Goal: Task Accomplishment & Management: Complete application form

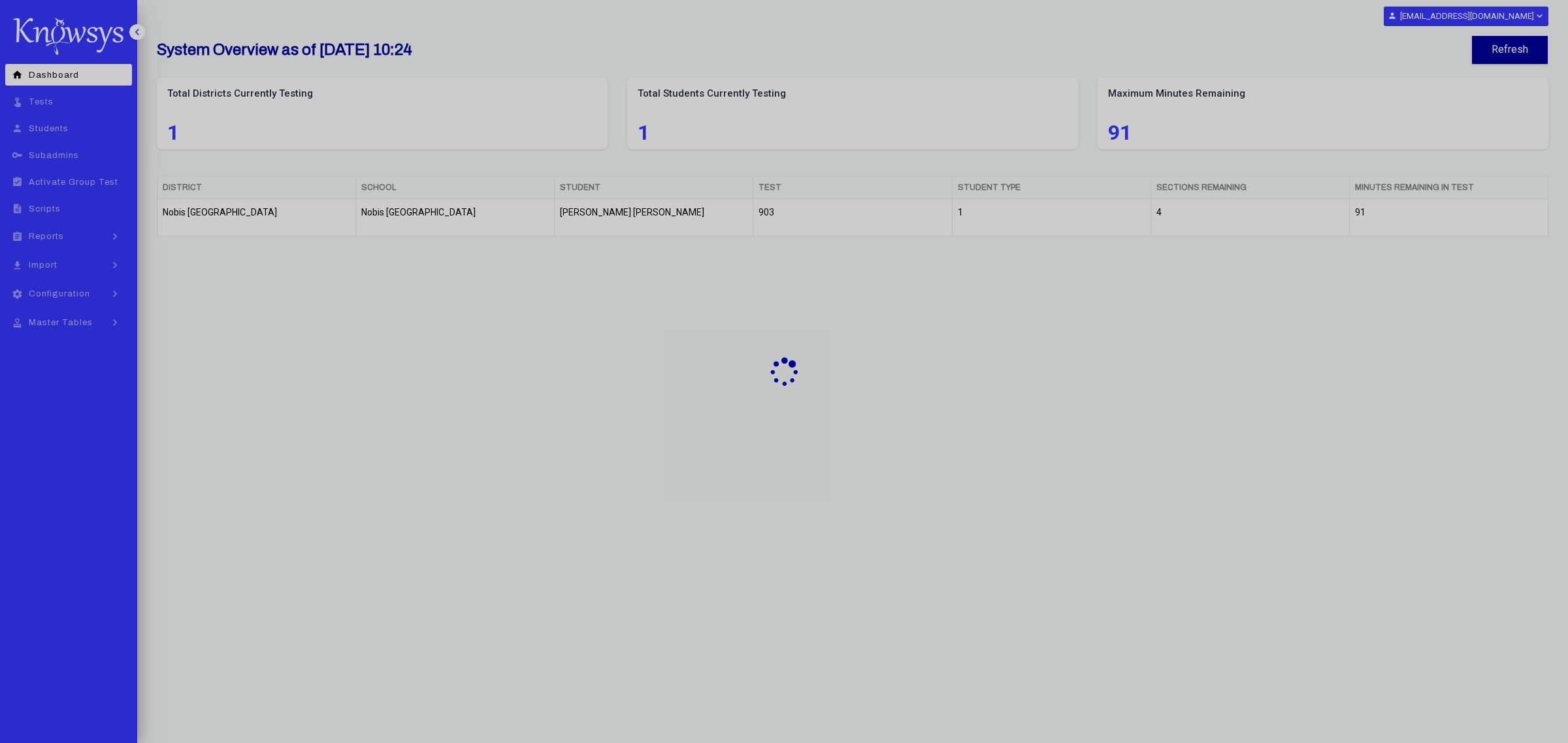
select select "**"
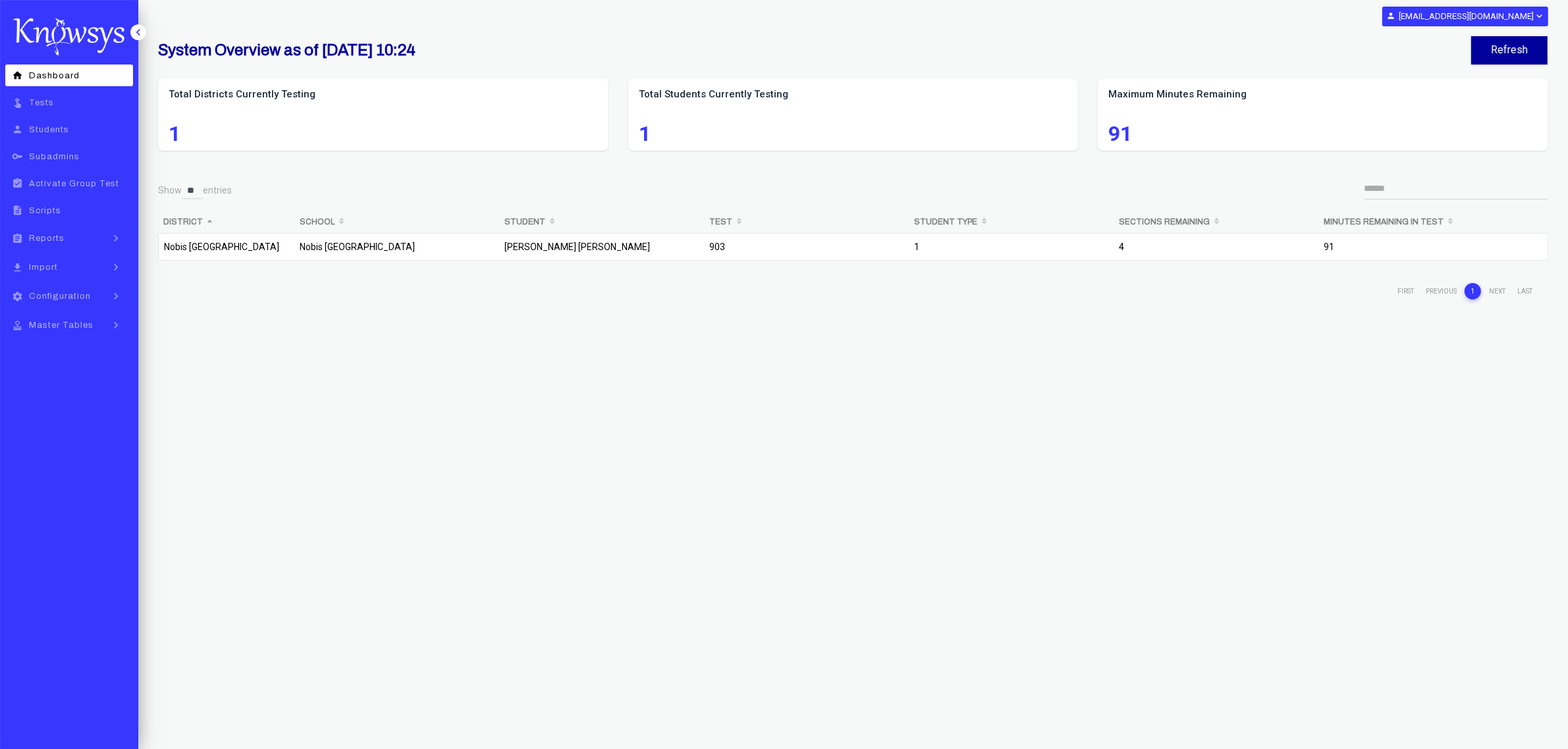
click at [56, 238] on span "Reports" at bounding box center [47, 238] width 36 height 9
click at [103, 267] on span "PDF: Basic Admin" at bounding box center [85, 266] width 82 height 9
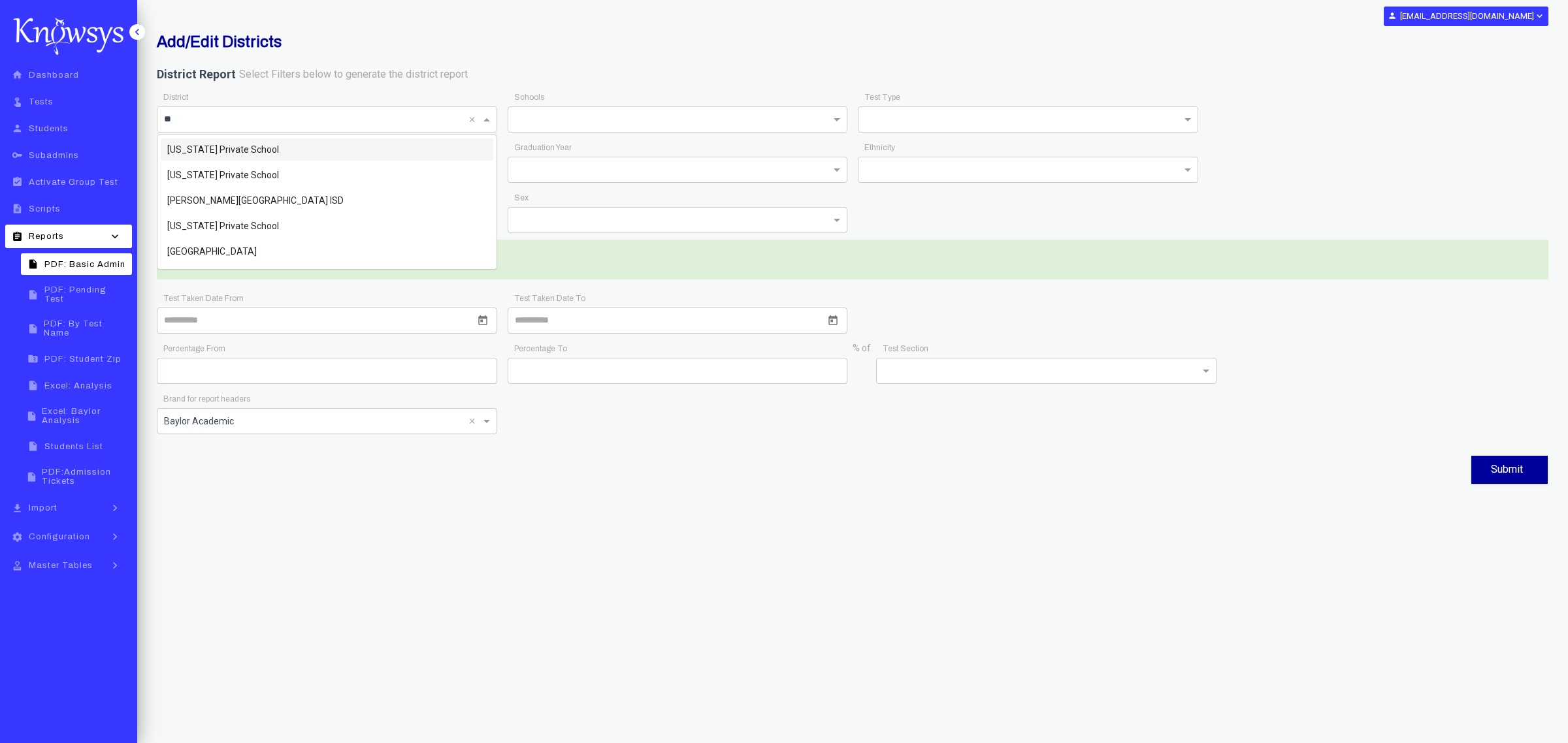
type input "***"
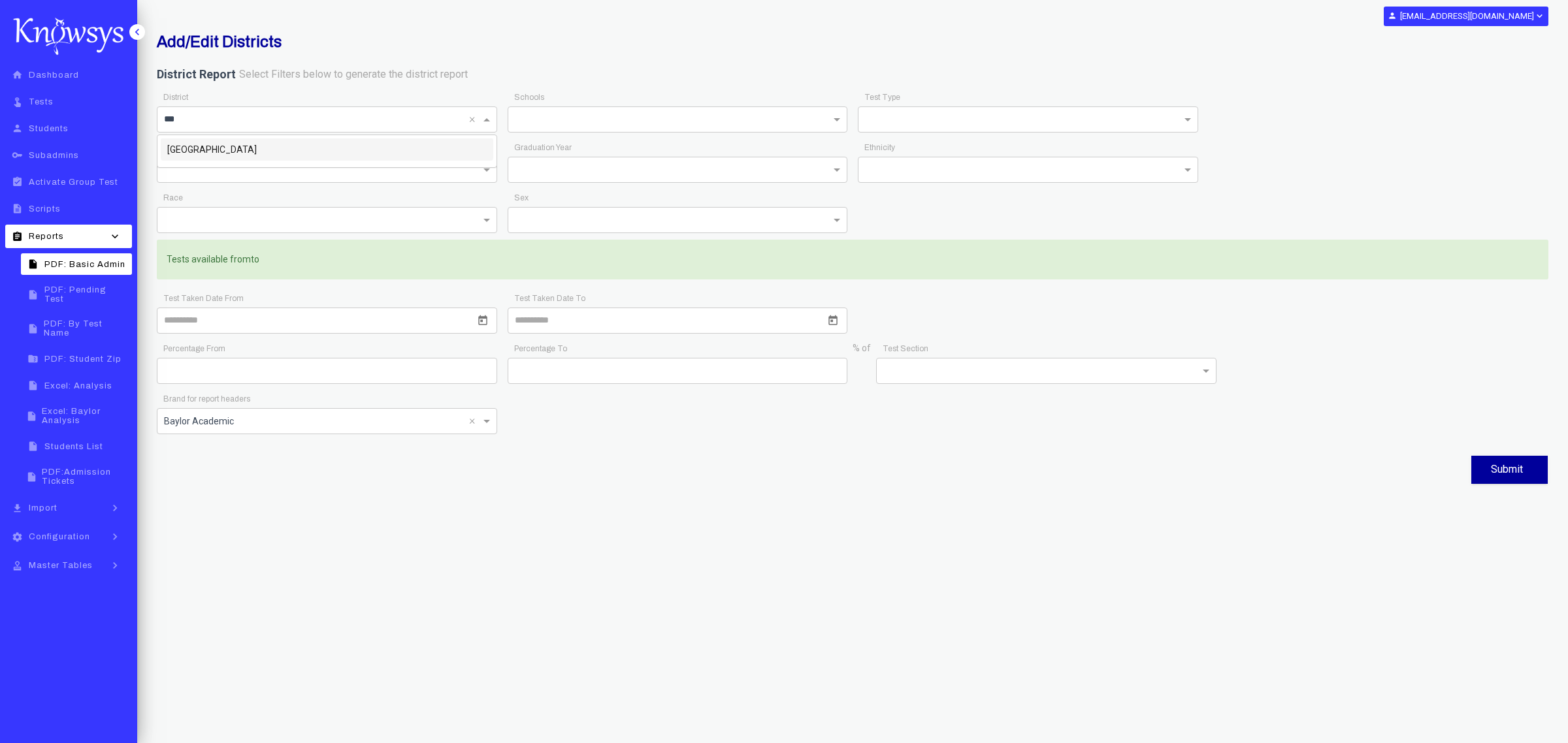
click at [257, 151] on span "[GEOGRAPHIC_DATA]" at bounding box center [212, 149] width 90 height 10
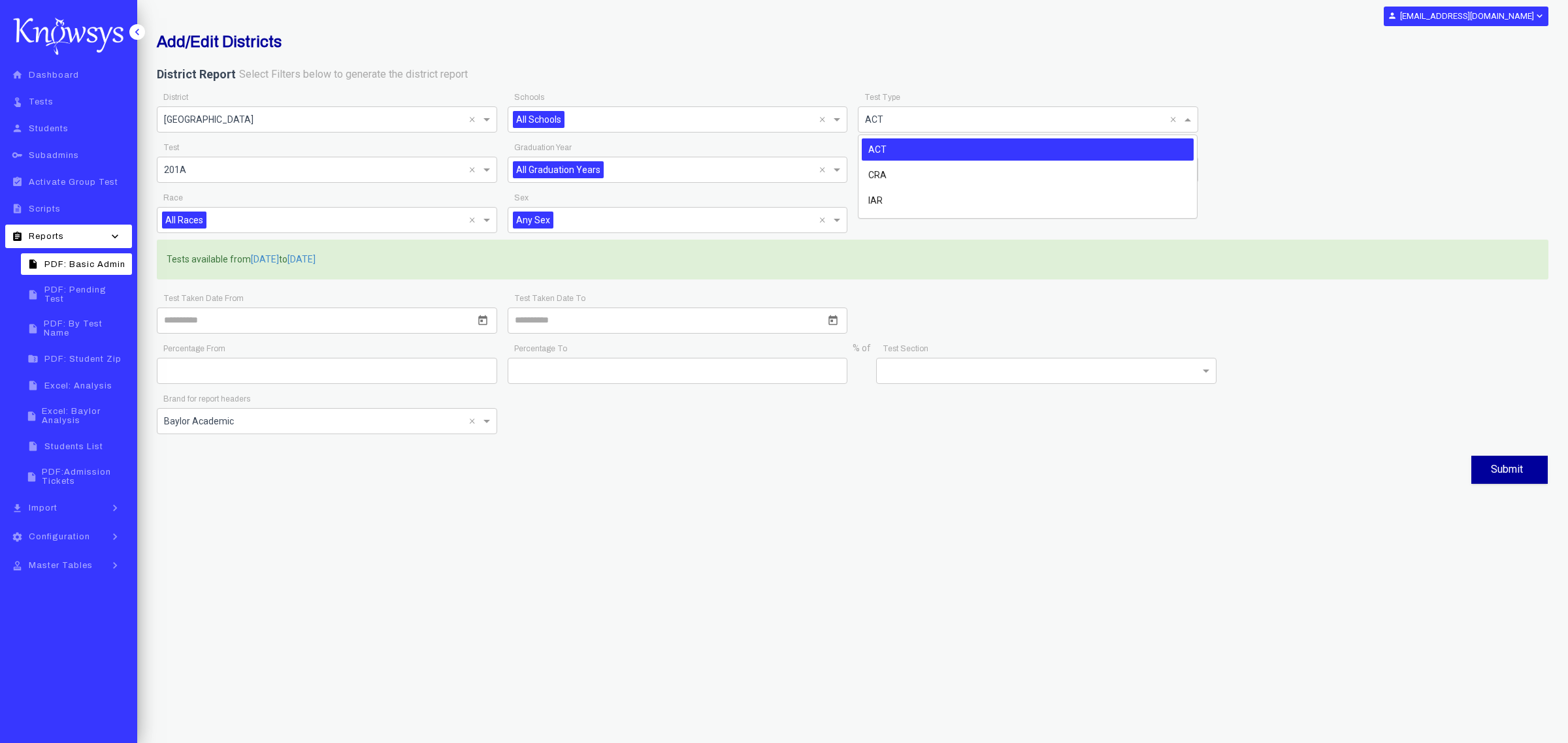
click at [1183, 119] on span at bounding box center [1189, 119] width 17 height 16
click at [883, 203] on div "IAR" at bounding box center [1027, 201] width 333 height 22
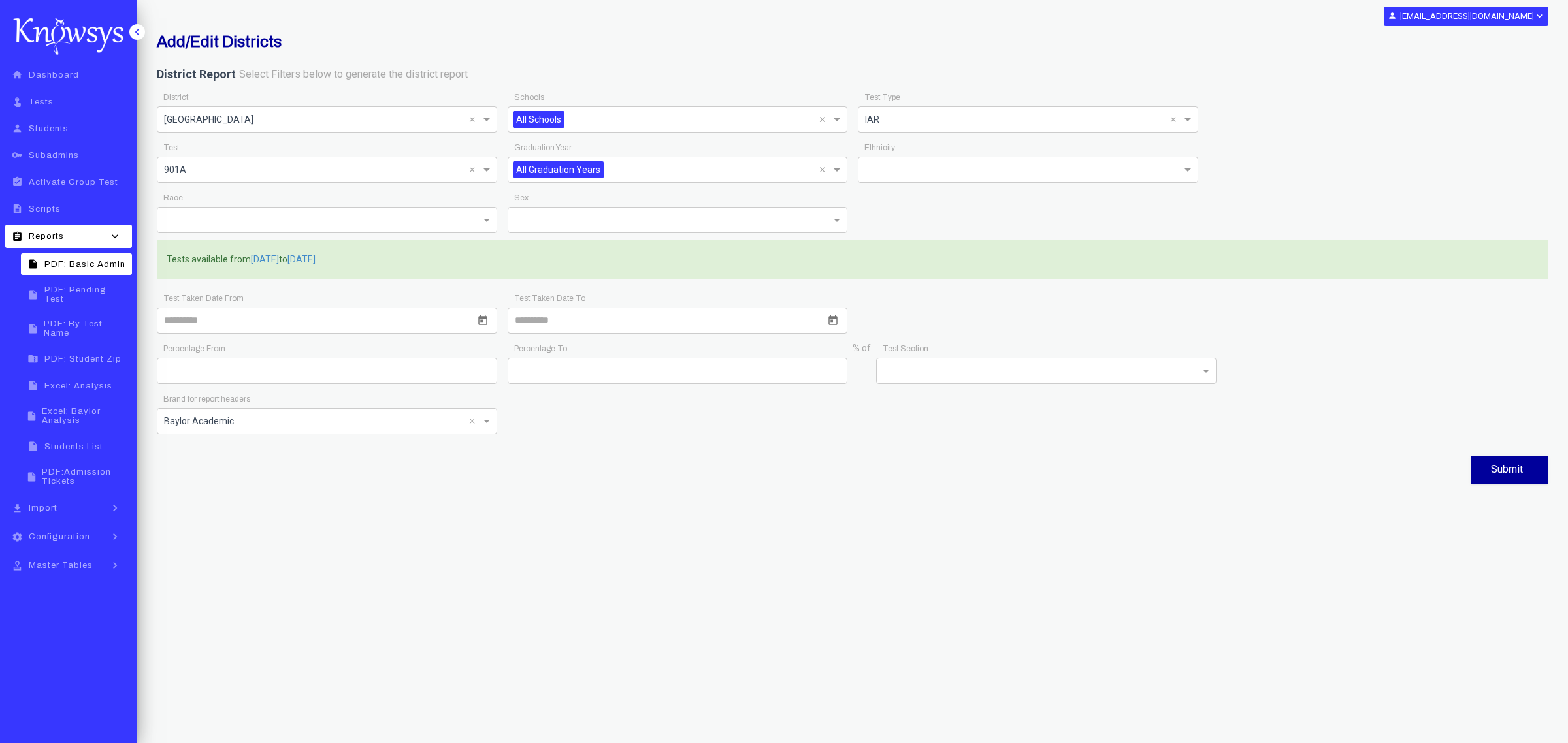
click at [487, 168] on span at bounding box center [488, 170] width 17 height 16
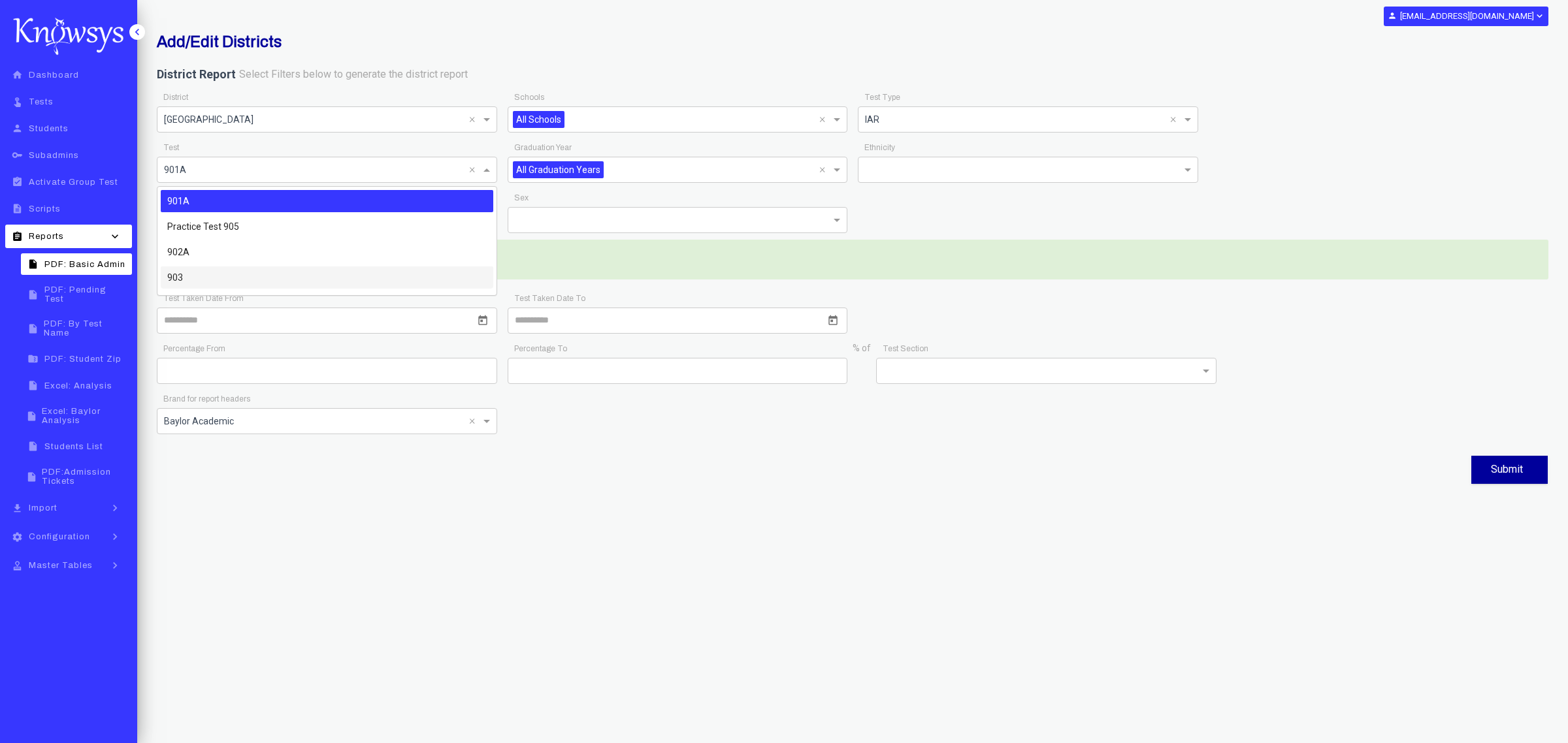
click at [197, 275] on div "903" at bounding box center [327, 277] width 333 height 22
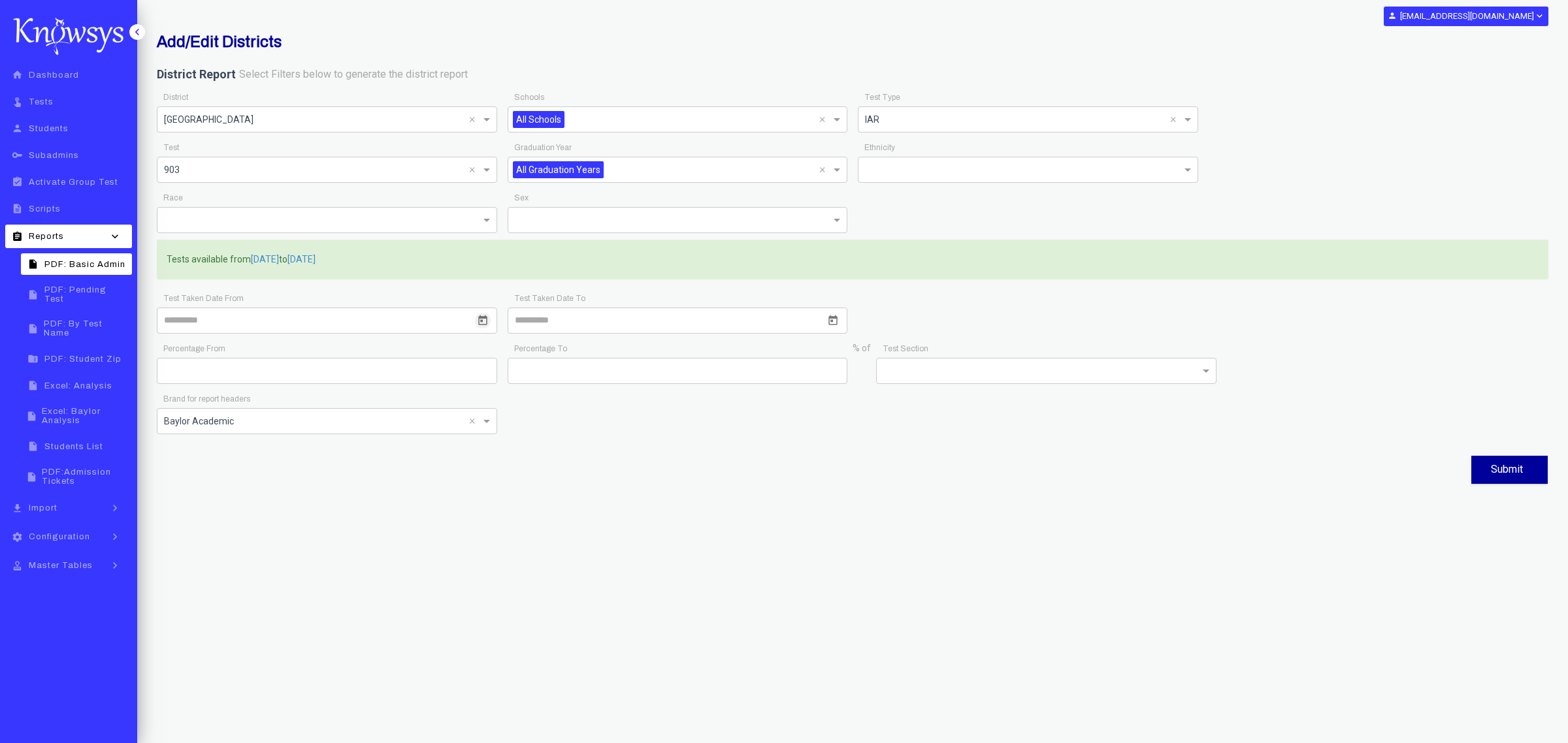
click at [484, 322] on icon "Open calendar" at bounding box center [483, 321] width 12 height 12
click at [446, 296] on div at bounding box center [784, 372] width 1568 height 743
click at [491, 421] on span at bounding box center [488, 421] width 17 height 16
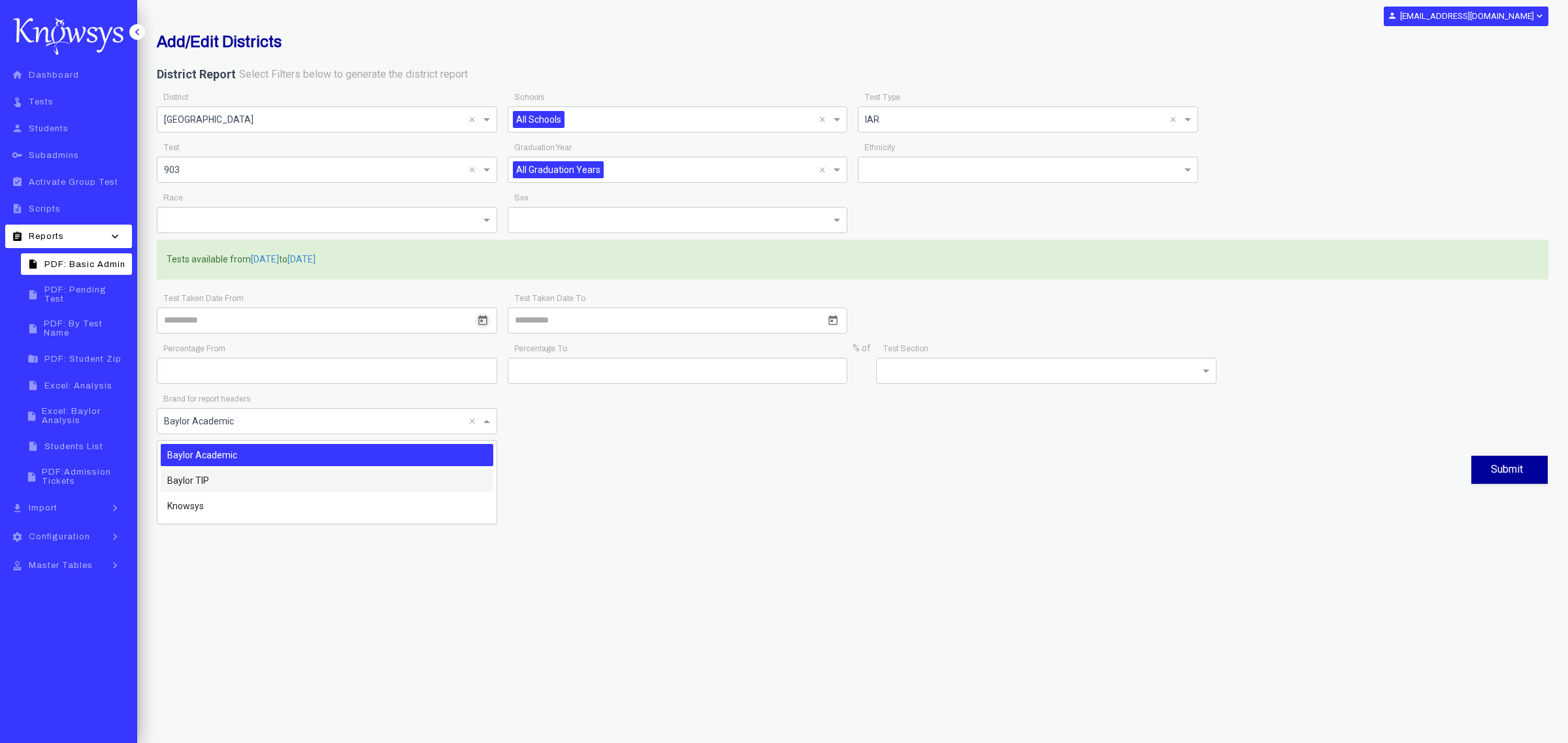
click at [271, 477] on div "Baylor TIP" at bounding box center [327, 480] width 333 height 22
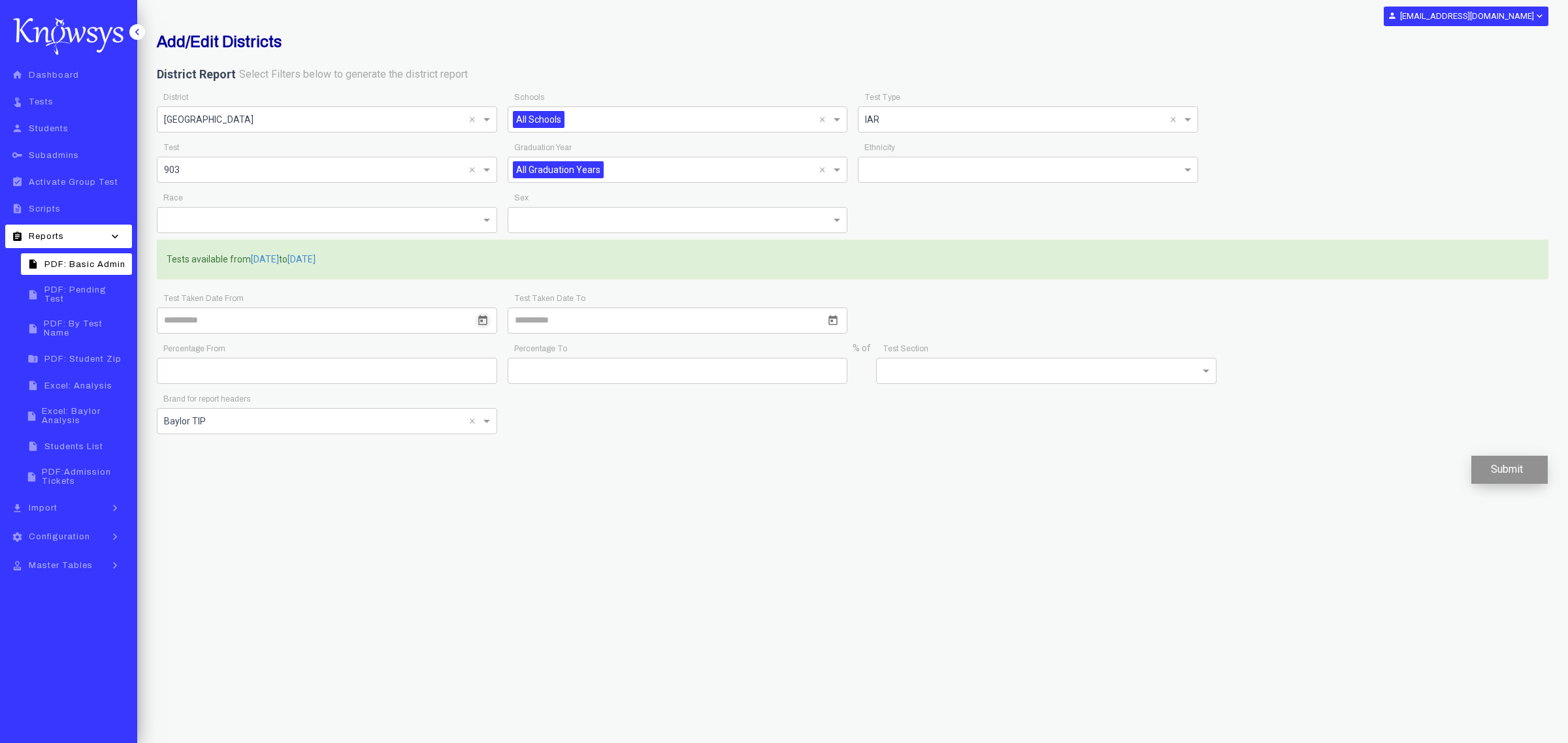
click at [1498, 470] on button "Submit" at bounding box center [1510, 469] width 77 height 28
